Goal: Check status: Check status

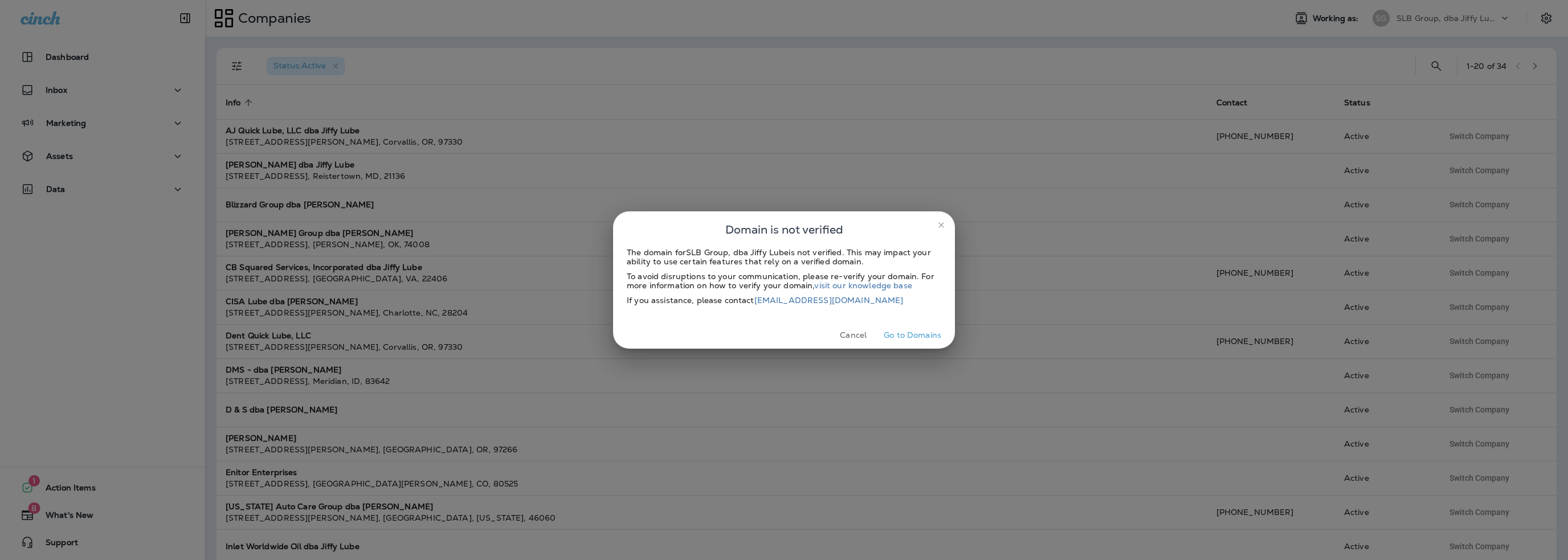
click at [848, 332] on button "Cancel" at bounding box center [853, 335] width 43 height 18
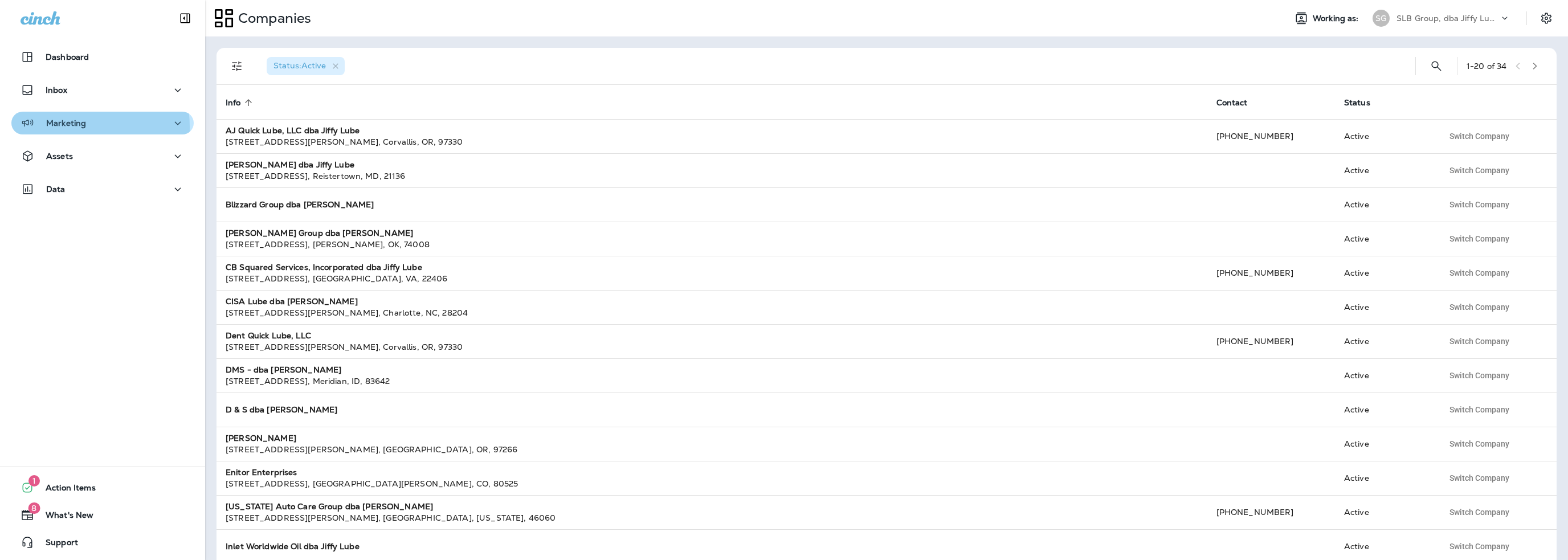
click at [64, 127] on p "Marketing" at bounding box center [66, 123] width 40 height 9
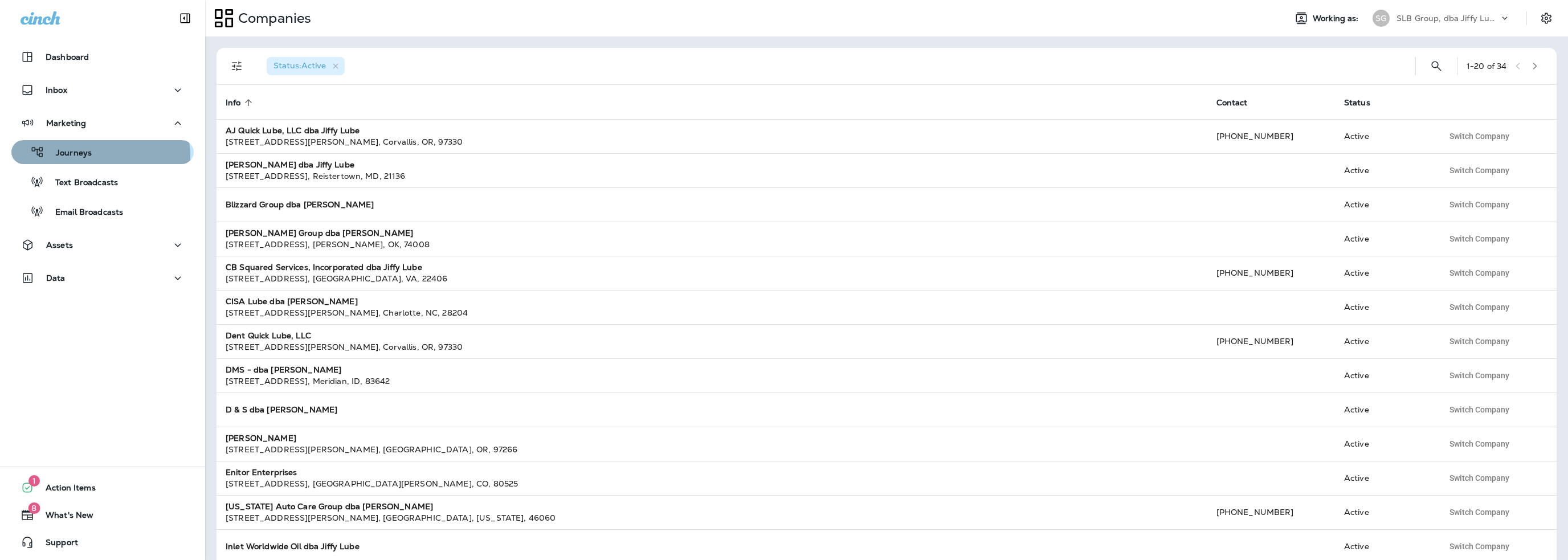
click at [83, 157] on p "Journeys" at bounding box center [68, 154] width 47 height 11
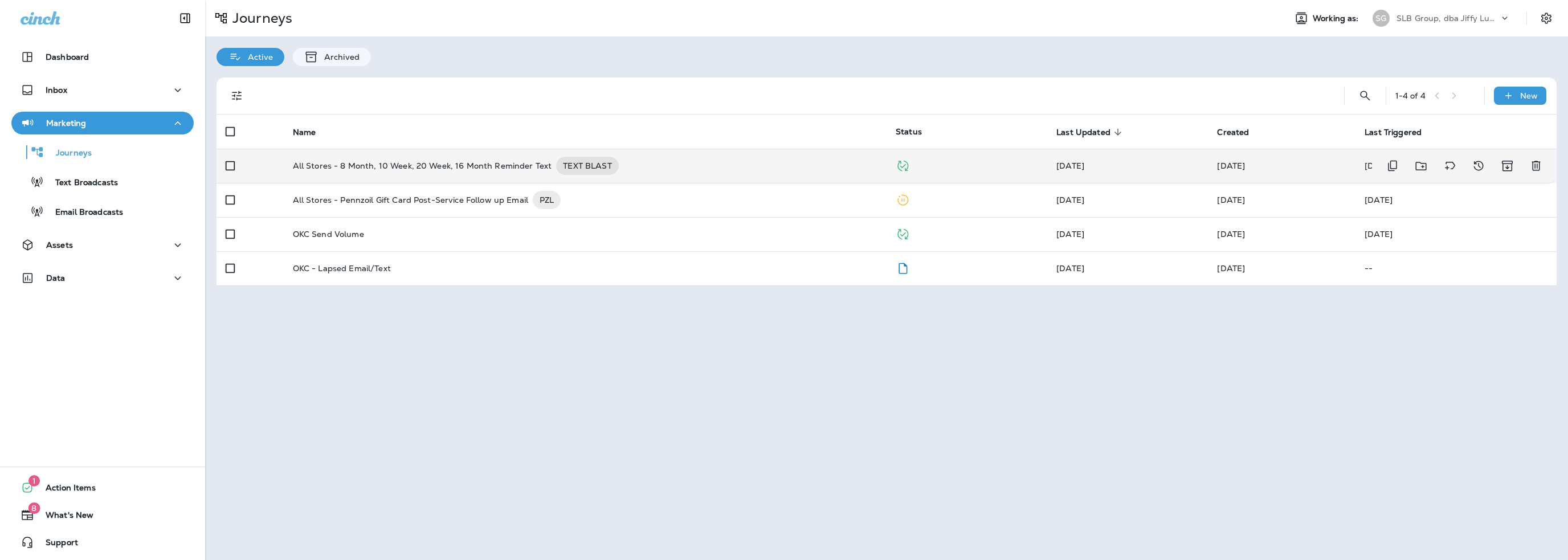
click at [446, 168] on p "All Stores - 8 Month, 10 Week, 20 Week, 16 Month Reminder Text" at bounding box center [422, 165] width 259 height 18
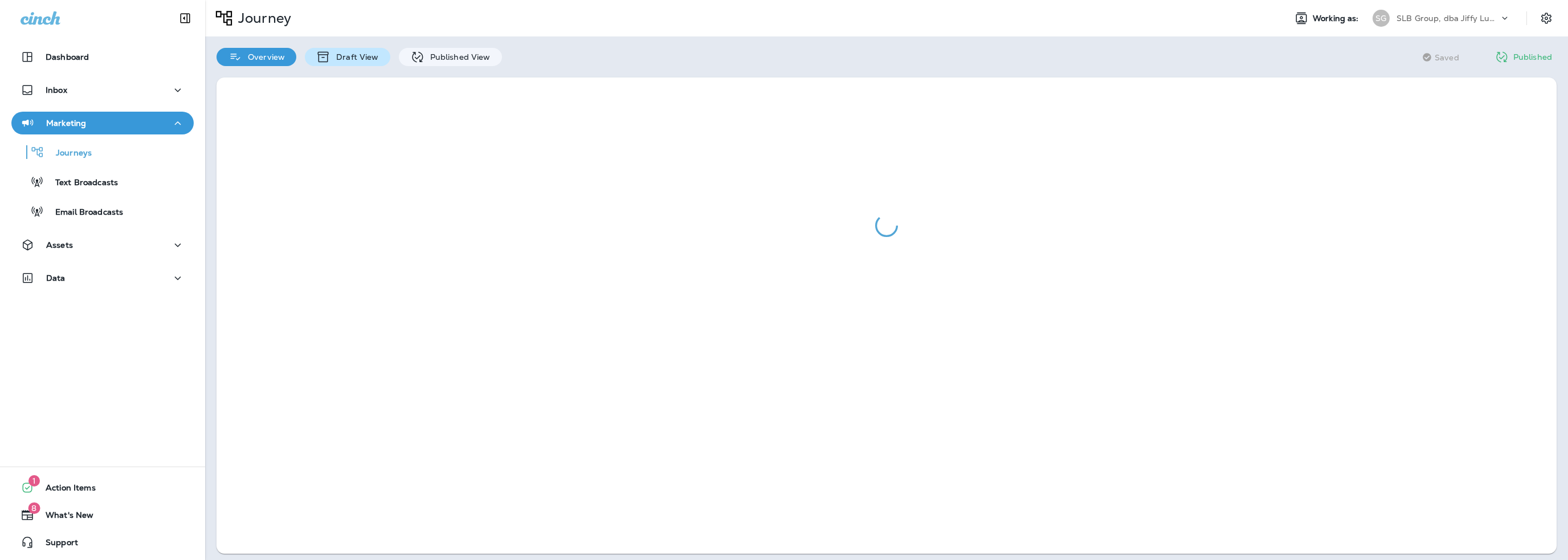
click at [357, 58] on p "Draft View" at bounding box center [354, 57] width 48 height 9
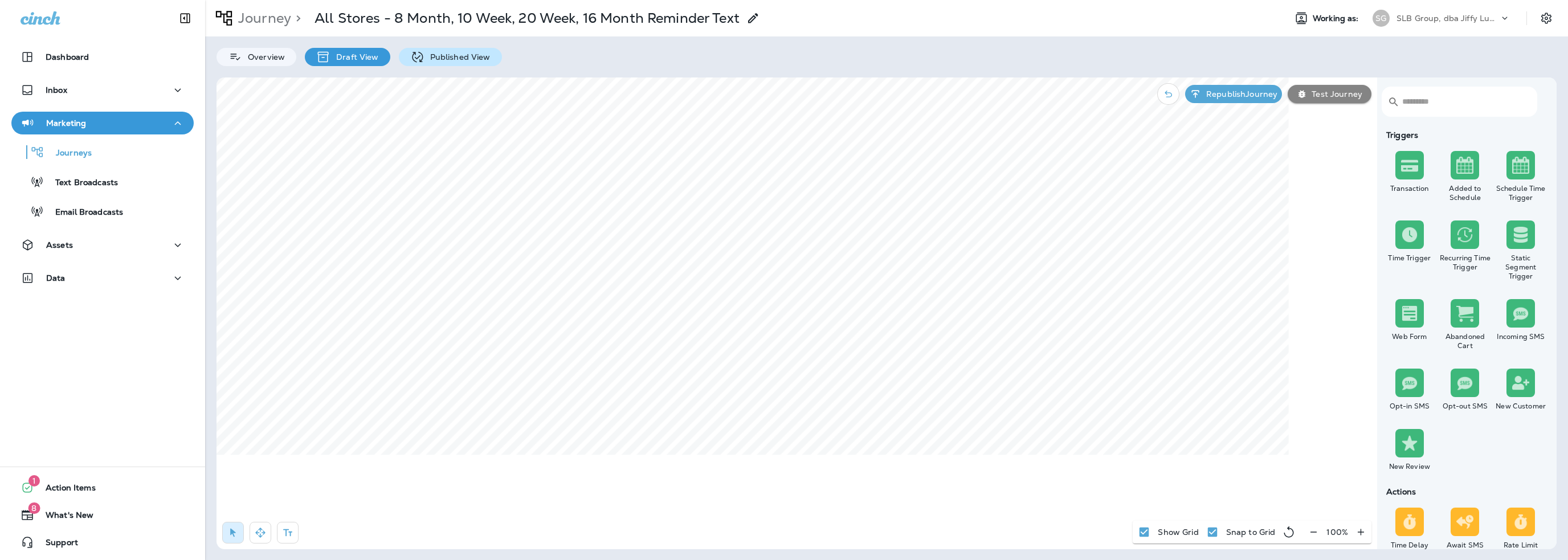
click at [467, 61] on p "Published View" at bounding box center [457, 57] width 66 height 9
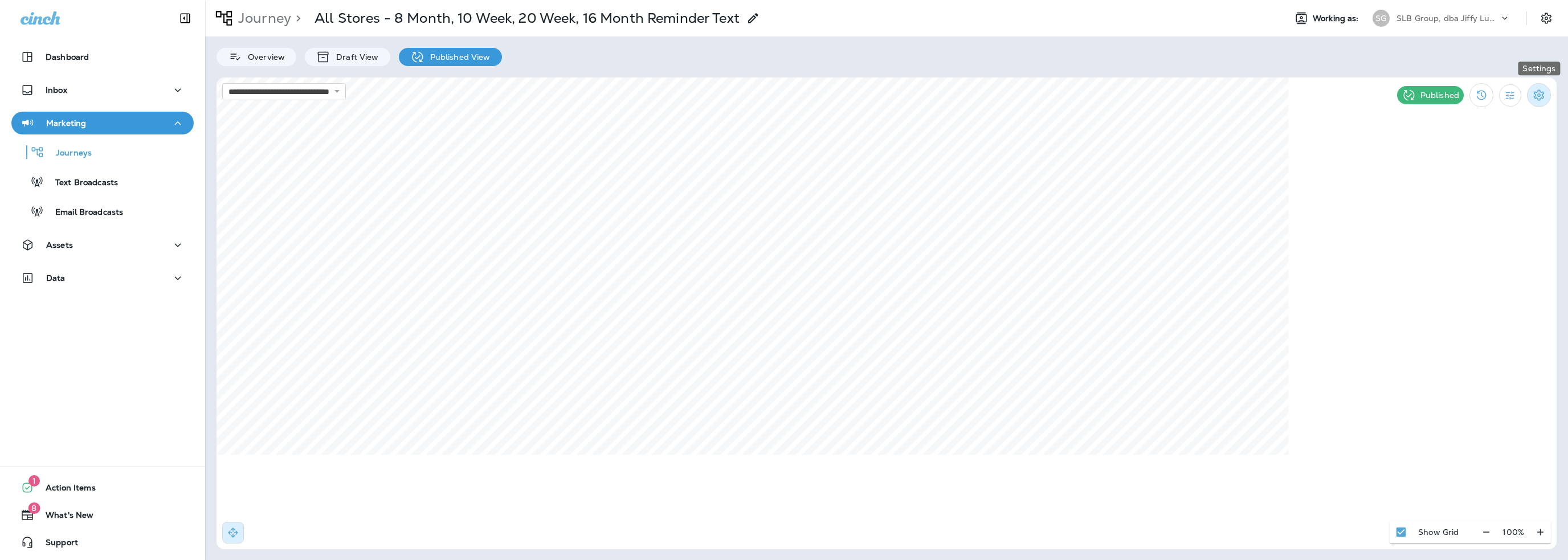
click at [1533, 97] on icon "Settings" at bounding box center [1539, 95] width 14 height 14
click at [1509, 96] on div at bounding box center [784, 280] width 1568 height 560
click at [1508, 96] on icon "Filter Statistics" at bounding box center [1510, 95] width 12 height 12
click at [1459, 228] on p "Date Range" at bounding box center [1456, 230] width 47 height 9
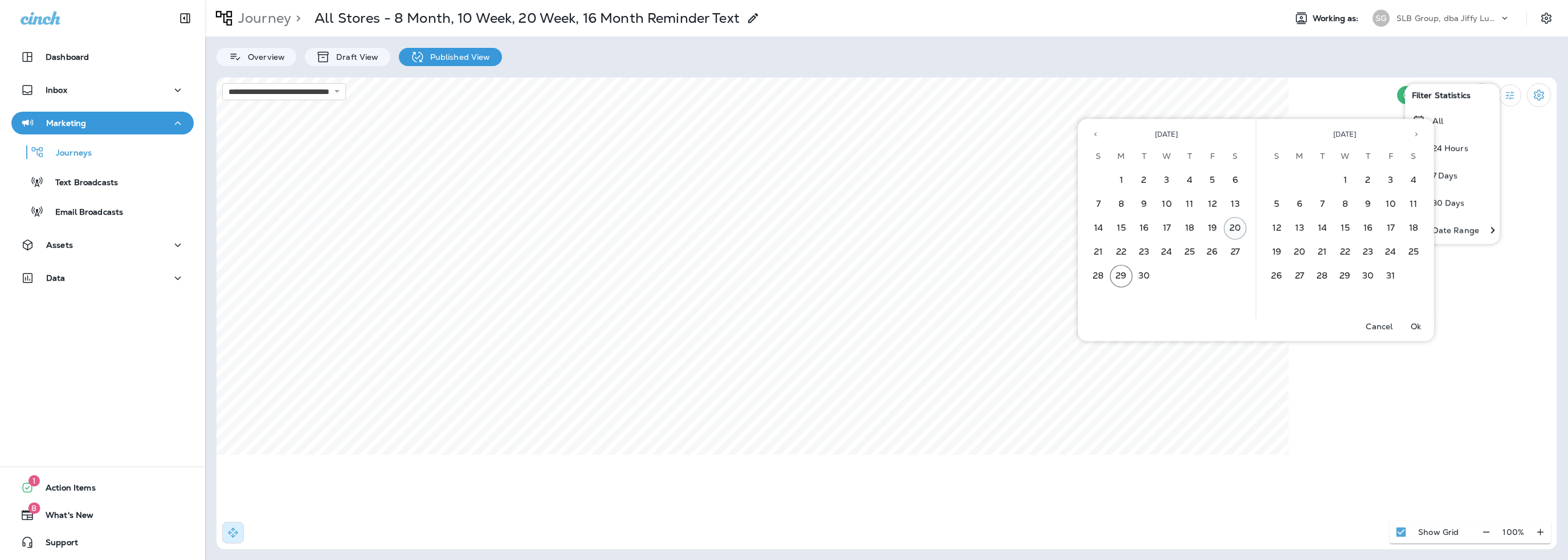
click at [1232, 225] on button "20" at bounding box center [1235, 228] width 23 height 23
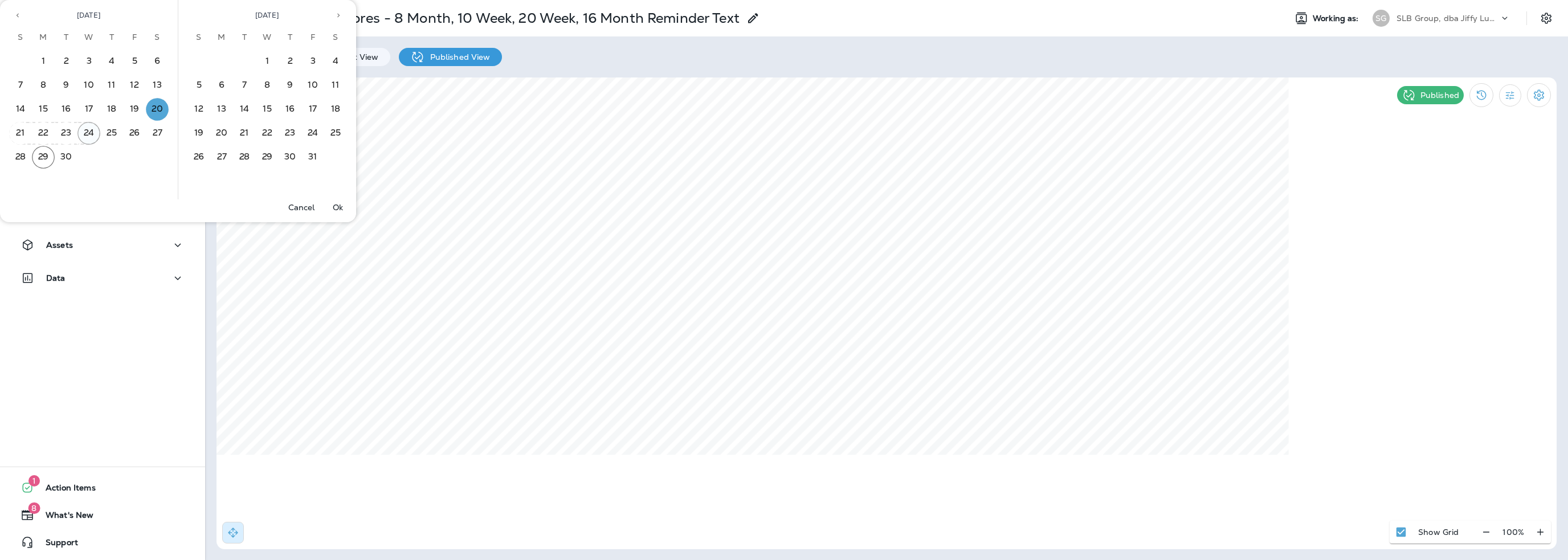
click at [93, 130] on button "24" at bounding box center [89, 133] width 23 height 23
click at [335, 205] on p "Ok" at bounding box center [338, 208] width 10 height 9
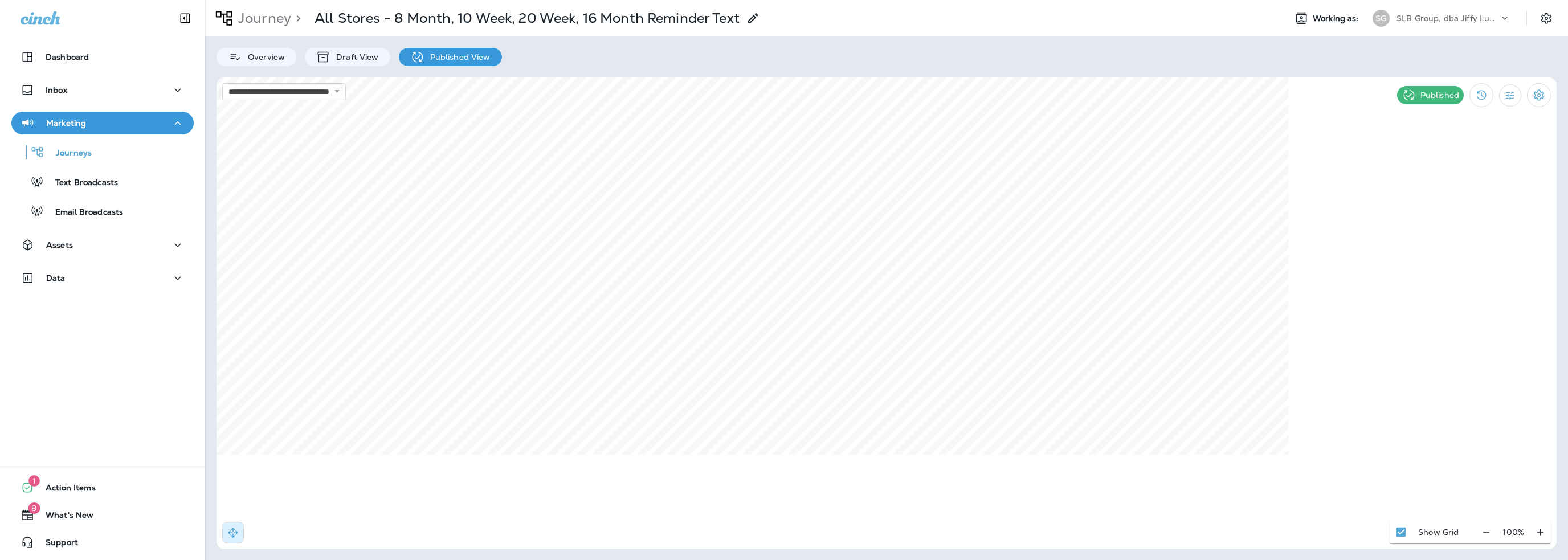
click at [449, 53] on p "Published View" at bounding box center [457, 57] width 66 height 9
select select "**********"
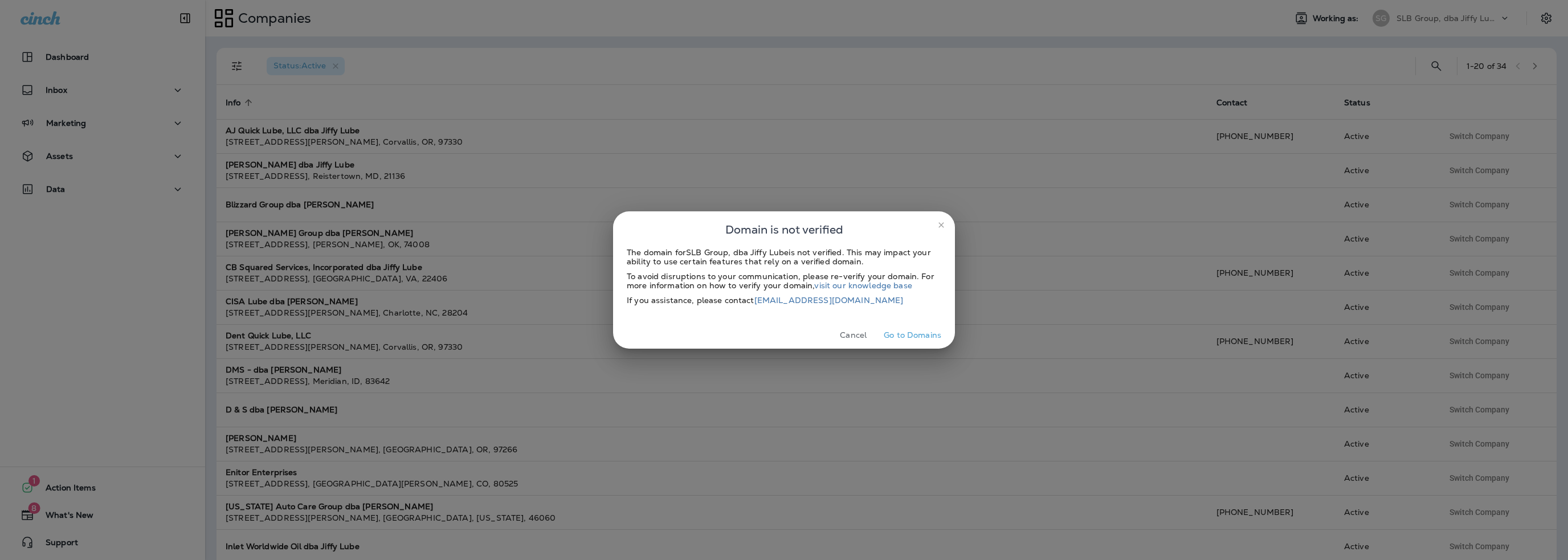
click at [848, 338] on button "Cancel" at bounding box center [853, 335] width 43 height 18
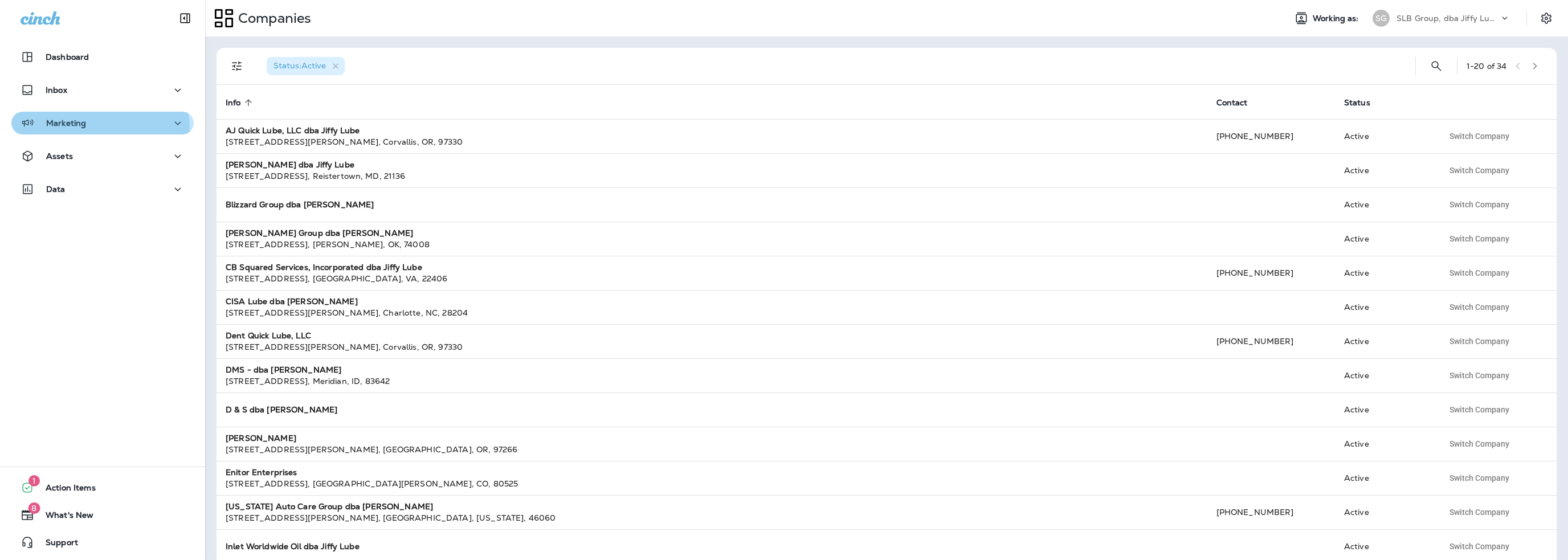
click at [55, 131] on button "Marketing" at bounding box center [102, 123] width 183 height 23
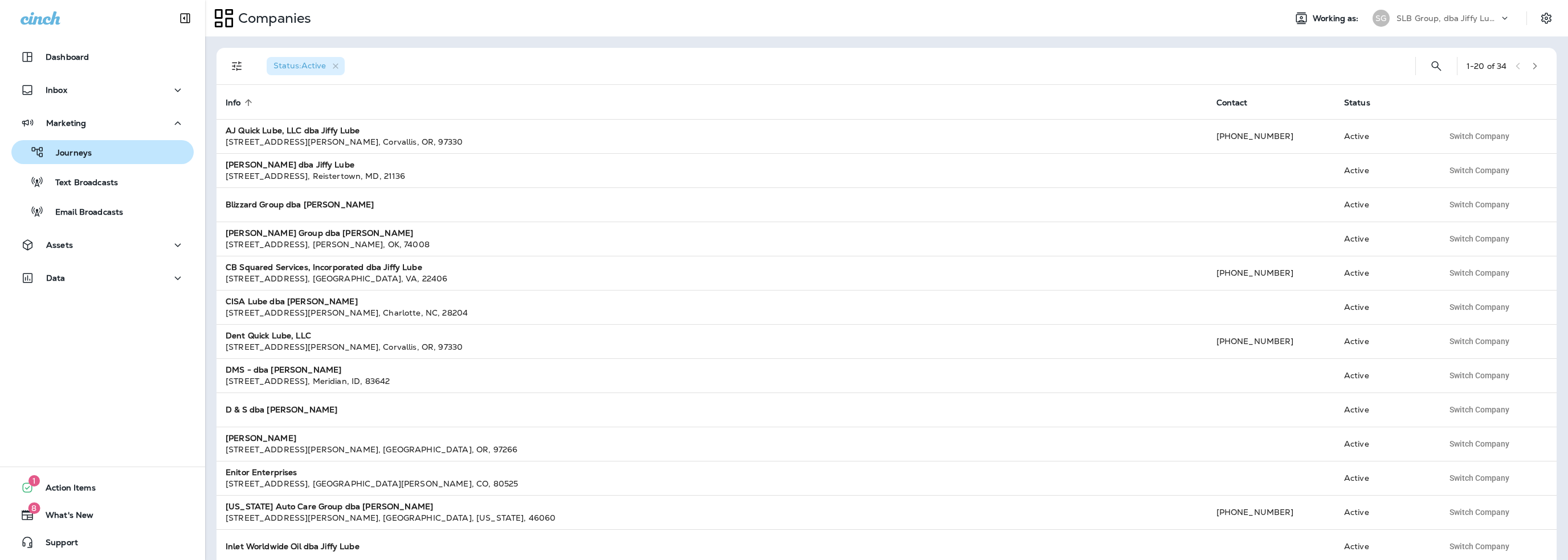
click at [69, 155] on p "Journeys" at bounding box center [68, 154] width 47 height 11
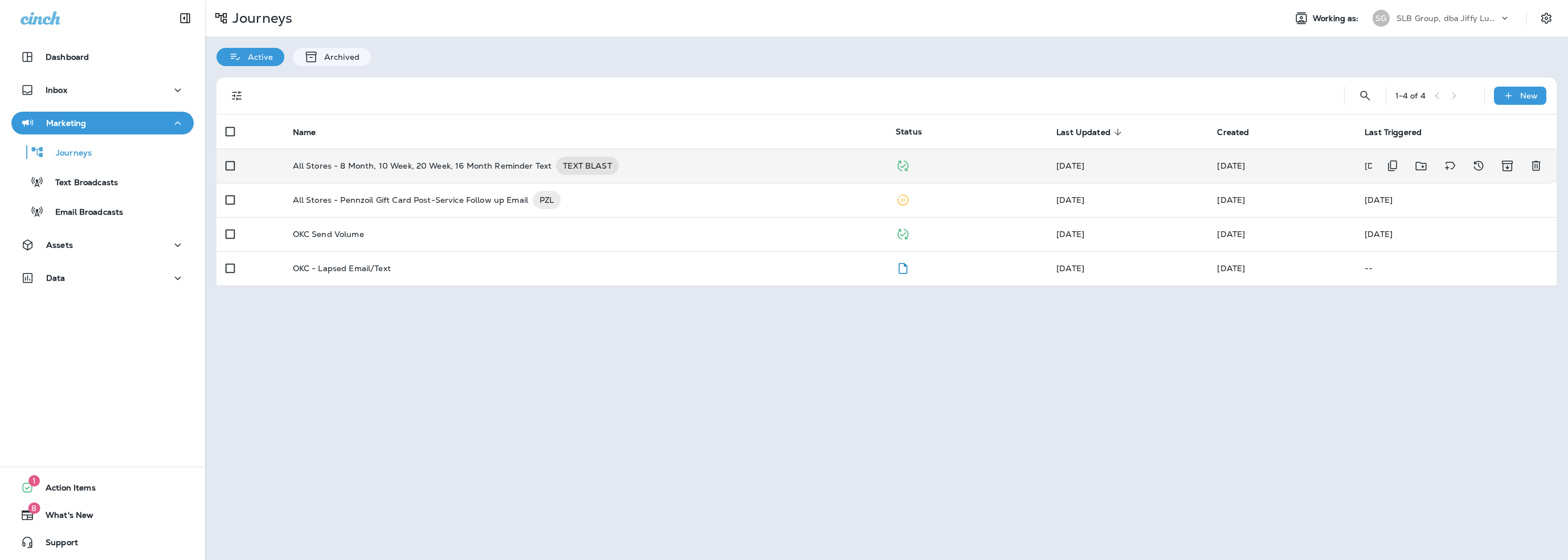
click at [415, 168] on p "All Stores - 8 Month, 10 Week, 20 Week, 16 Month Reminder Text" at bounding box center [422, 165] width 259 height 18
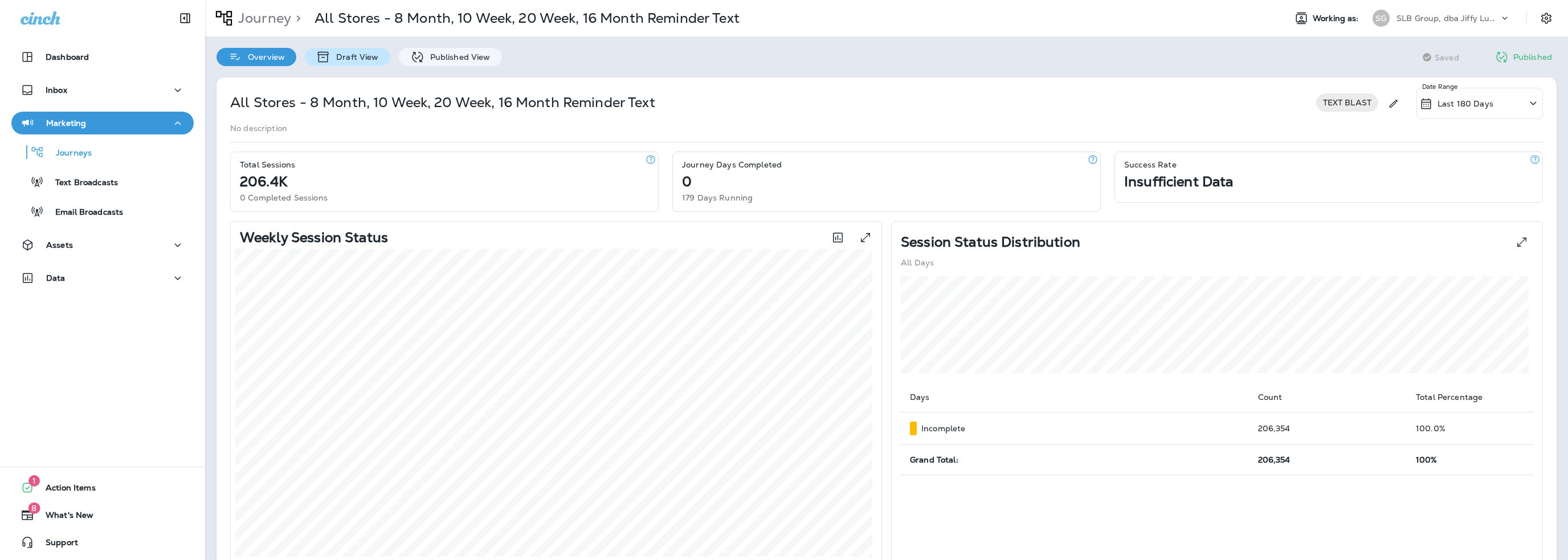
click at [342, 58] on p "Draft View" at bounding box center [354, 57] width 48 height 9
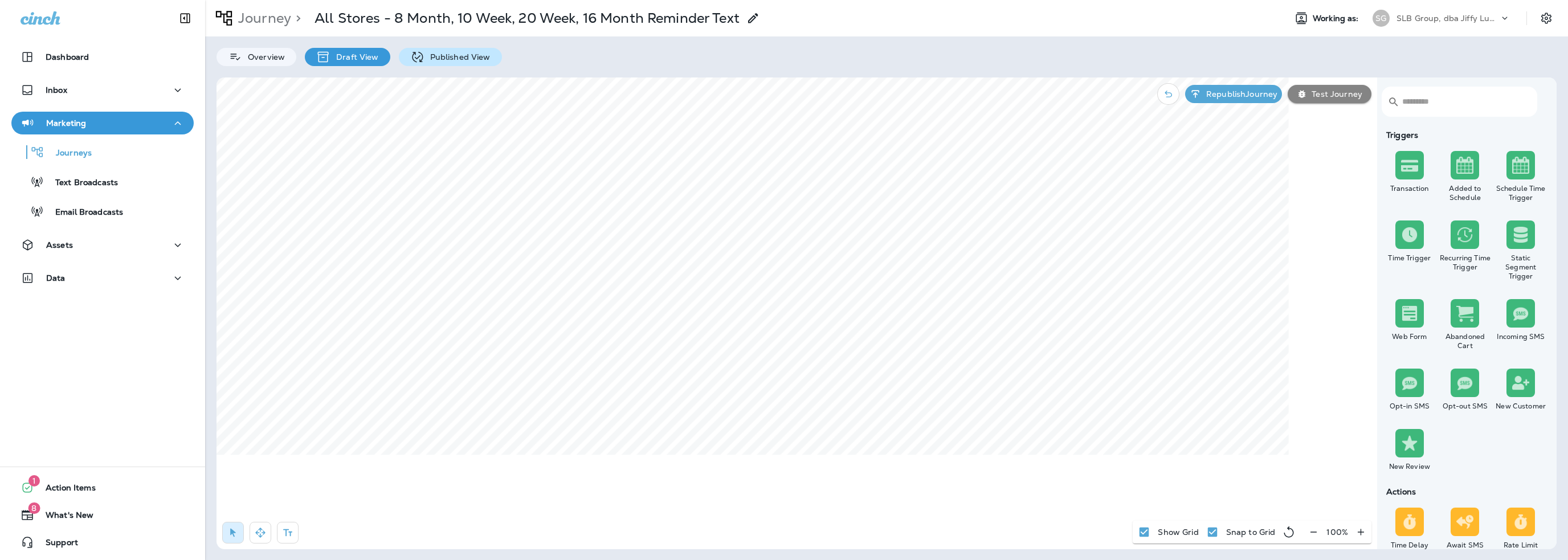
click at [449, 58] on p "Published View" at bounding box center [457, 57] width 66 height 9
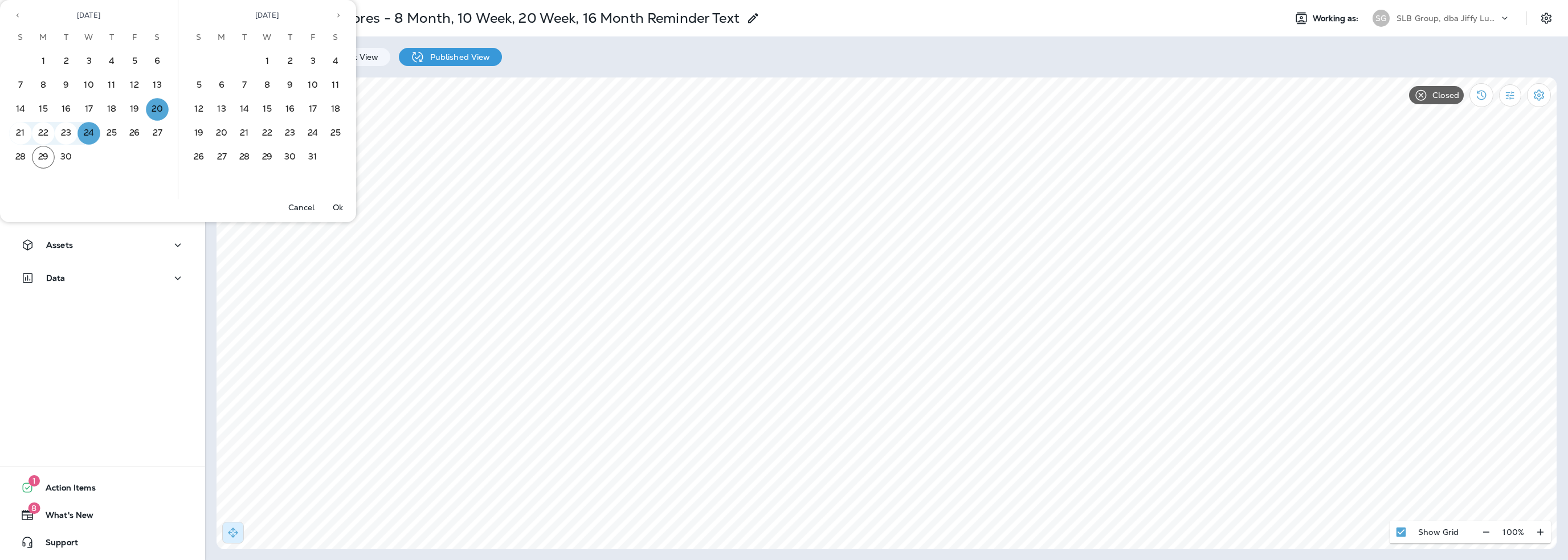
select select "**********"
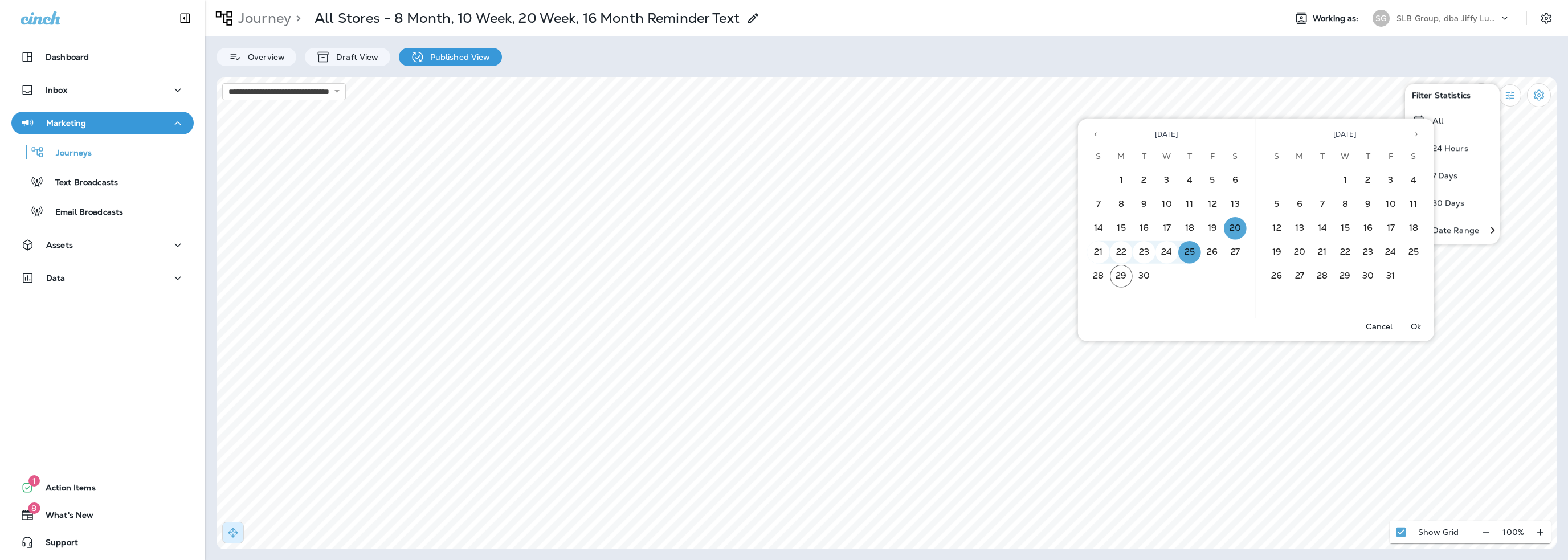
select select "**********"
